Goal: Navigation & Orientation: Find specific page/section

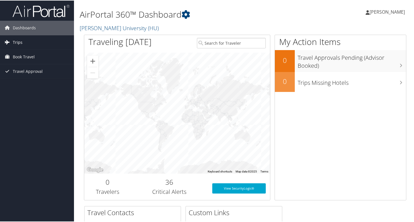
click at [19, 42] on span "Trips" at bounding box center [18, 42] width 10 height 14
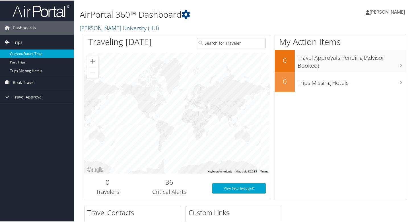
click at [20, 53] on link "Current/Future Trips" at bounding box center [37, 53] width 74 height 9
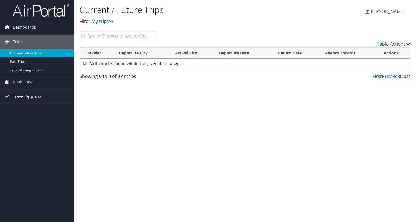
click at [26, 98] on span "Travel Approval" at bounding box center [28, 96] width 30 height 14
click at [31, 105] on link "Pending Trip Approvals" at bounding box center [37, 107] width 74 height 9
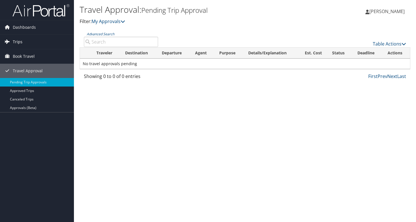
click at [19, 40] on span "Trips" at bounding box center [18, 42] width 10 height 14
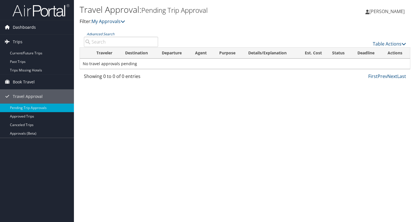
click at [23, 26] on span "Dashboards" at bounding box center [24, 27] width 23 height 14
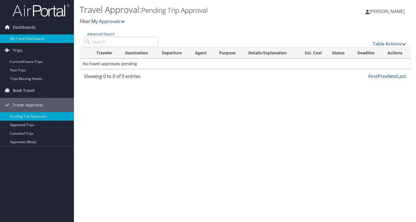
click at [24, 38] on link "My Travel Dashboard" at bounding box center [37, 38] width 74 height 9
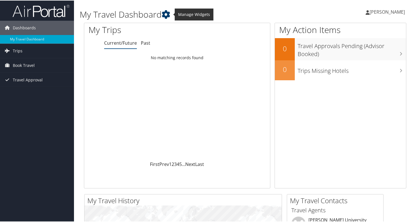
click at [166, 15] on icon at bounding box center [165, 14] width 9 height 9
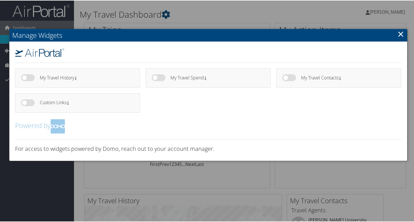
click at [397, 33] on link "×" at bounding box center [400, 33] width 7 height 11
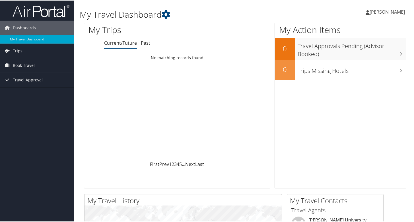
click at [380, 13] on span "[PERSON_NAME]" at bounding box center [386, 11] width 35 height 6
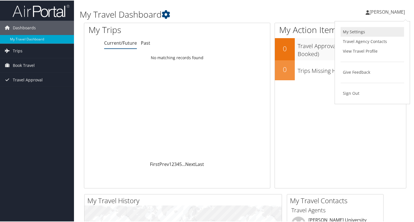
drag, startPoint x: 351, startPoint y: 36, endPoint x: 351, endPoint y: 30, distance: 6.5
click at [351, 30] on ul "My Settings Travel Agency Contacts View Travel Profile Give Feedback Sign Out" at bounding box center [371, 61] width 63 height 71
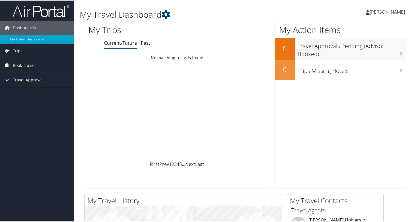
click at [351, 30] on h1 "My Action Items" at bounding box center [340, 29] width 131 height 12
click at [384, 12] on span "[PERSON_NAME]" at bounding box center [386, 11] width 35 height 6
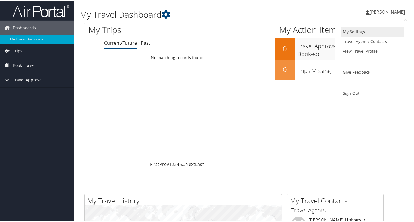
click at [358, 30] on link "My Settings" at bounding box center [371, 31] width 63 height 10
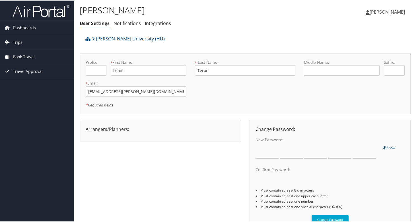
click at [20, 56] on span "Book Travel" at bounding box center [24, 56] width 22 height 14
click at [19, 40] on span "Trips" at bounding box center [18, 42] width 10 height 14
click at [31, 29] on span "Dashboards" at bounding box center [24, 27] width 23 height 14
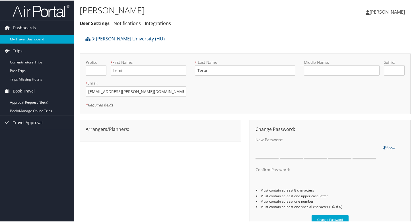
click at [26, 37] on link "My Travel Dashboard" at bounding box center [37, 38] width 74 height 9
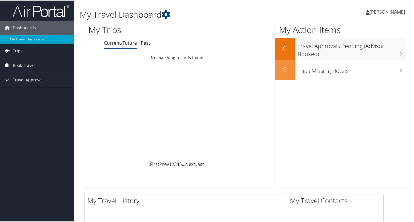
click at [18, 51] on span "Trips" at bounding box center [18, 50] width 10 height 14
